Goal: Subscribe to service/newsletter

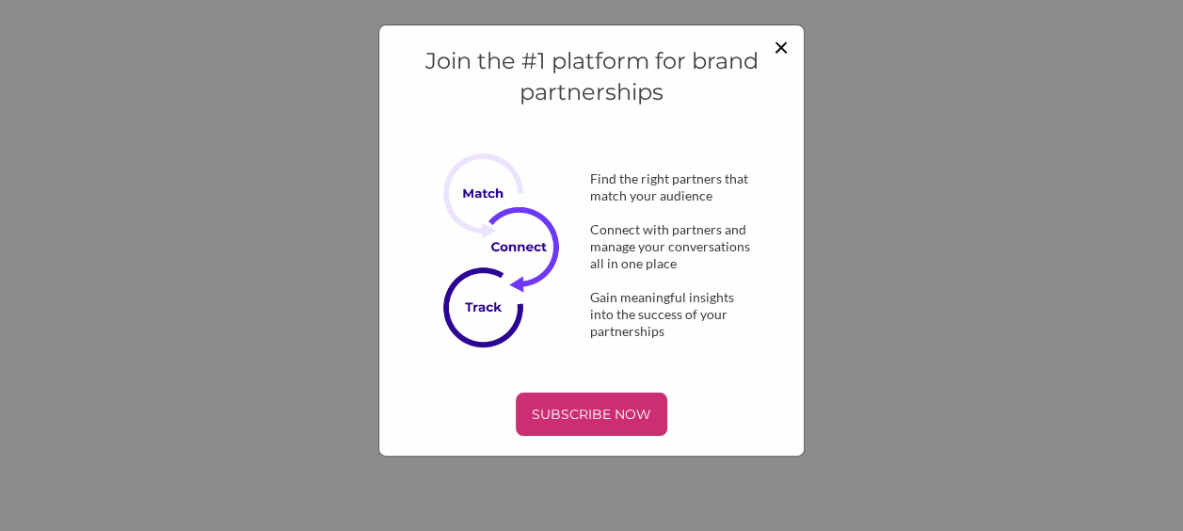
click at [778, 49] on span "×" at bounding box center [780, 46] width 15 height 32
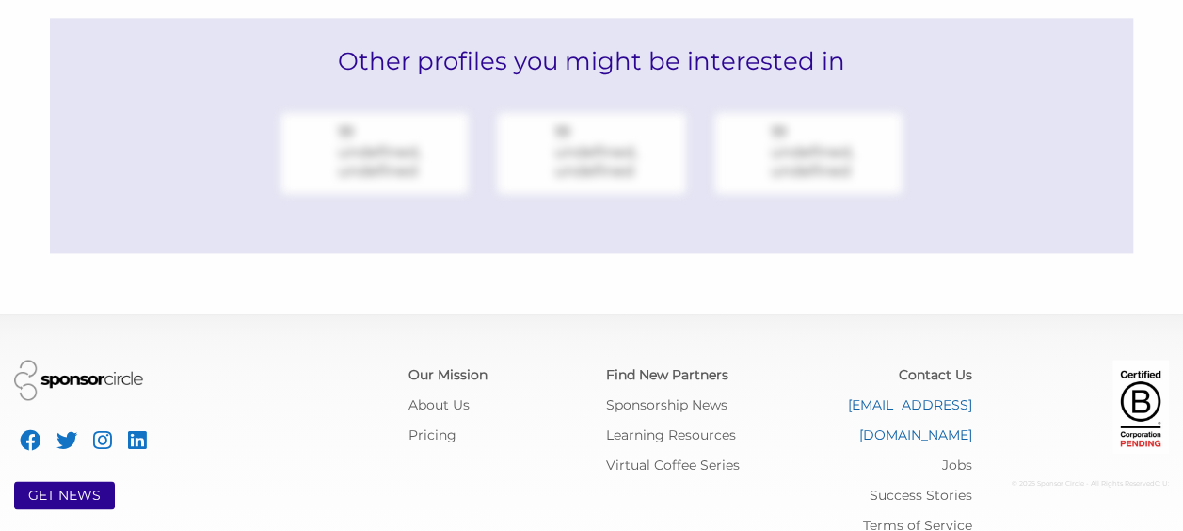
scroll to position [1236, 0]
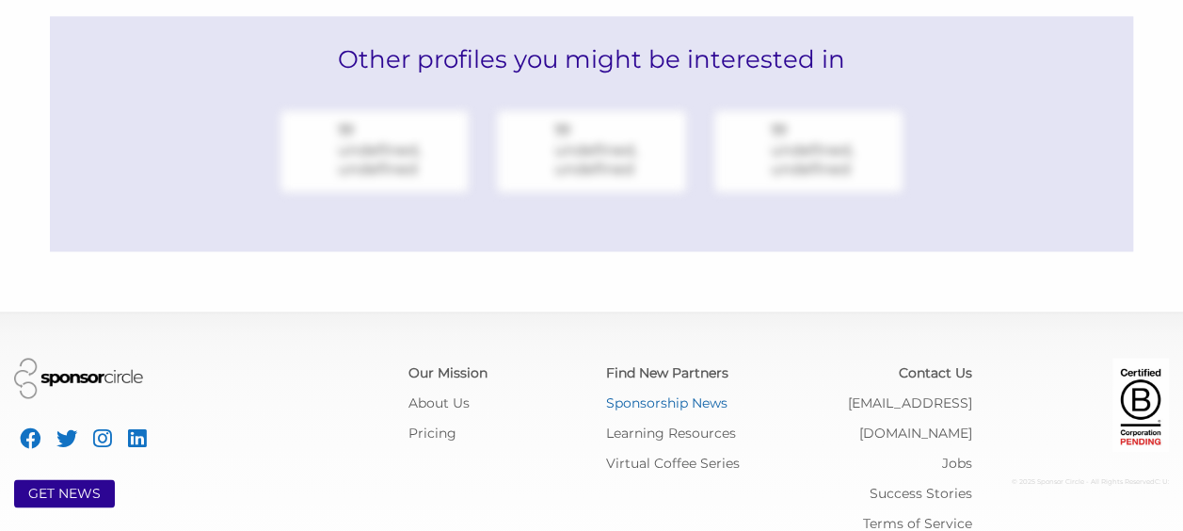
click at [647, 394] on link "Sponsorship News" at bounding box center [666, 402] width 121 height 17
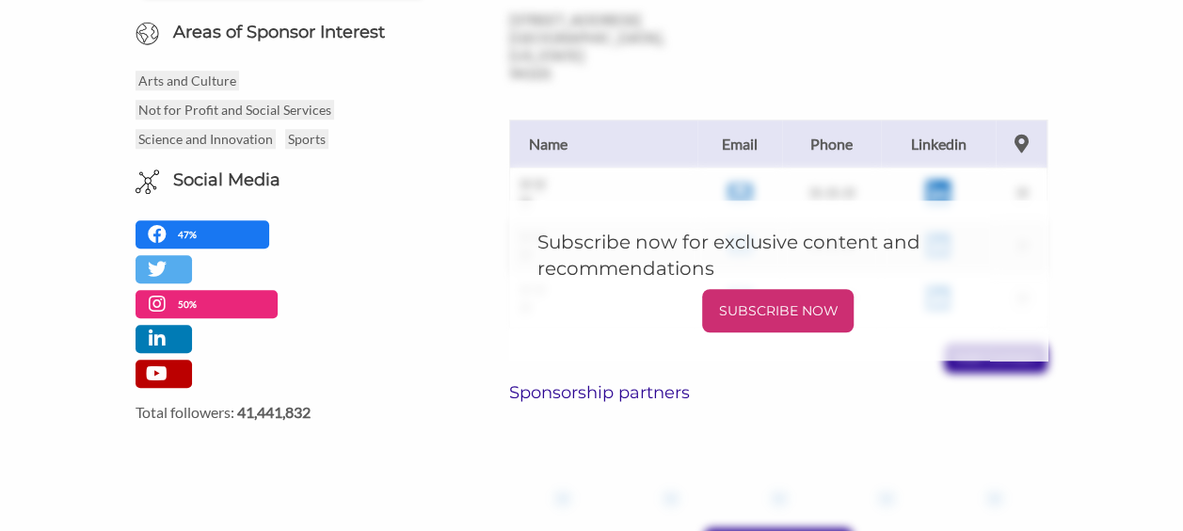
scroll to position [659, 0]
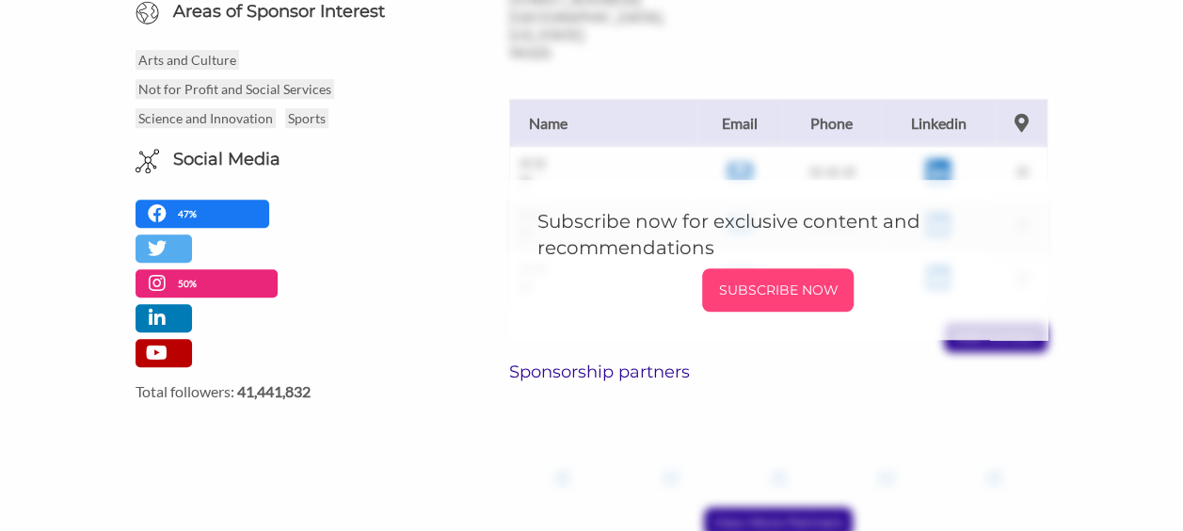
click at [774, 281] on p "SUBSCRIBE NOW" at bounding box center [777, 290] width 136 height 28
